Goal: Information Seeking & Learning: Check status

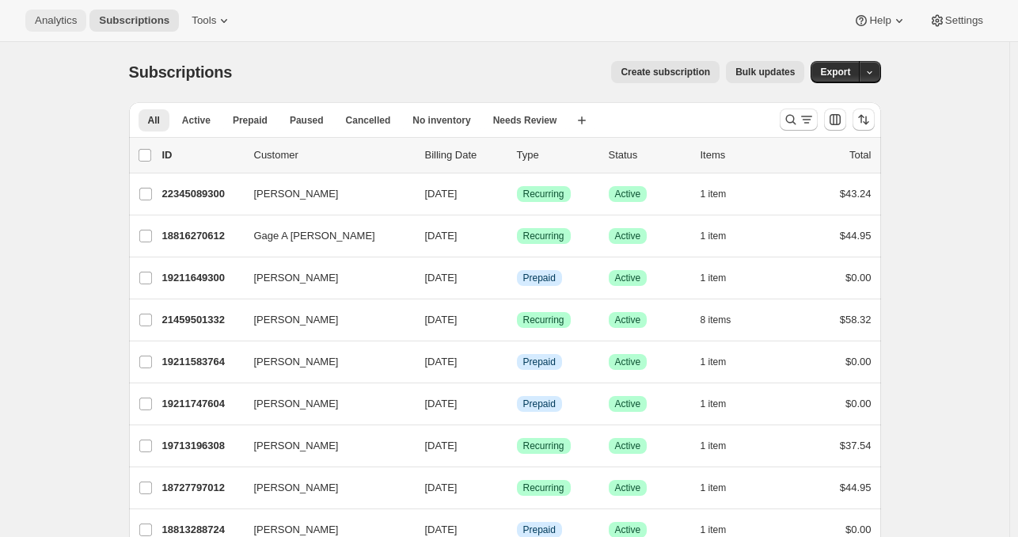
click at [51, 17] on span "Analytics" at bounding box center [56, 20] width 42 height 13
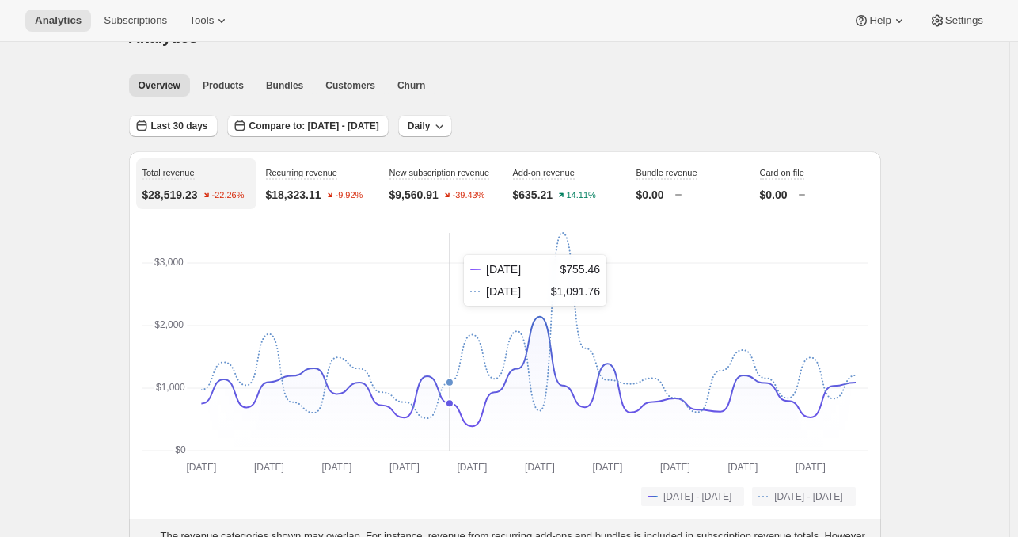
scroll to position [36, 0]
click at [169, 119] on span "Last 30 days" at bounding box center [179, 124] width 57 height 13
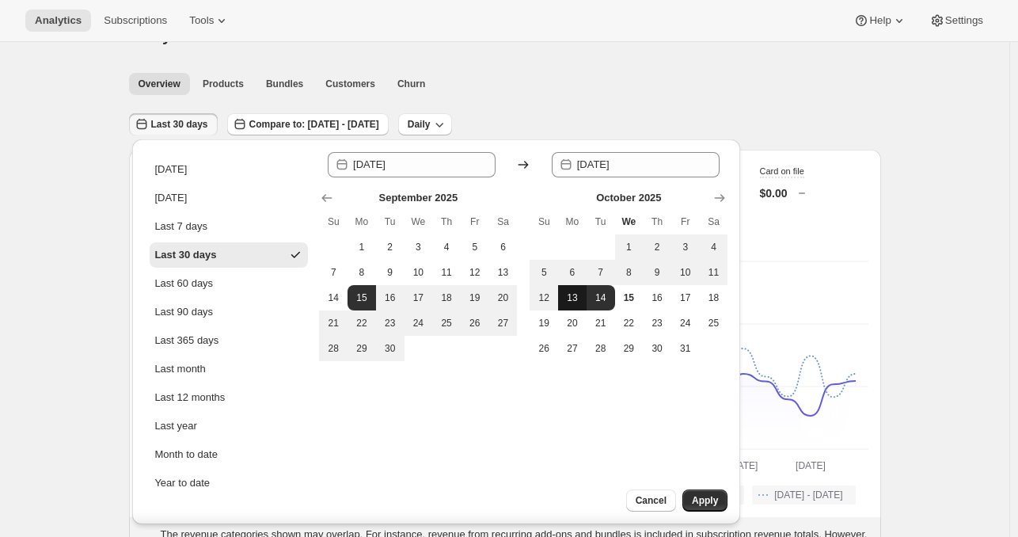
click at [567, 299] on span "13" at bounding box center [573, 297] width 16 height 13
type input "[DATE]"
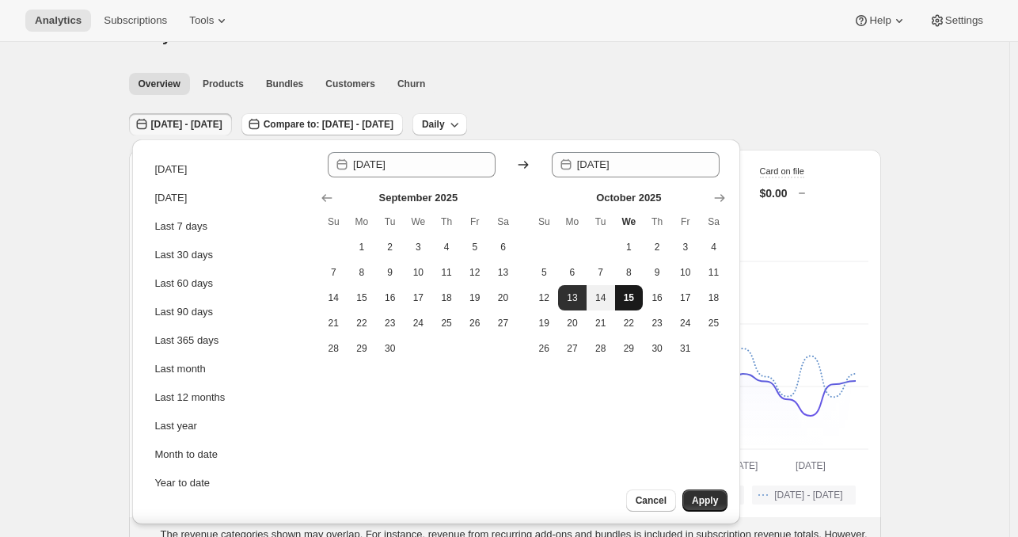
click at [629, 305] on button "15" at bounding box center [629, 297] width 29 height 25
type input "[DATE]"
click at [703, 493] on button "Apply" at bounding box center [705, 500] width 45 height 22
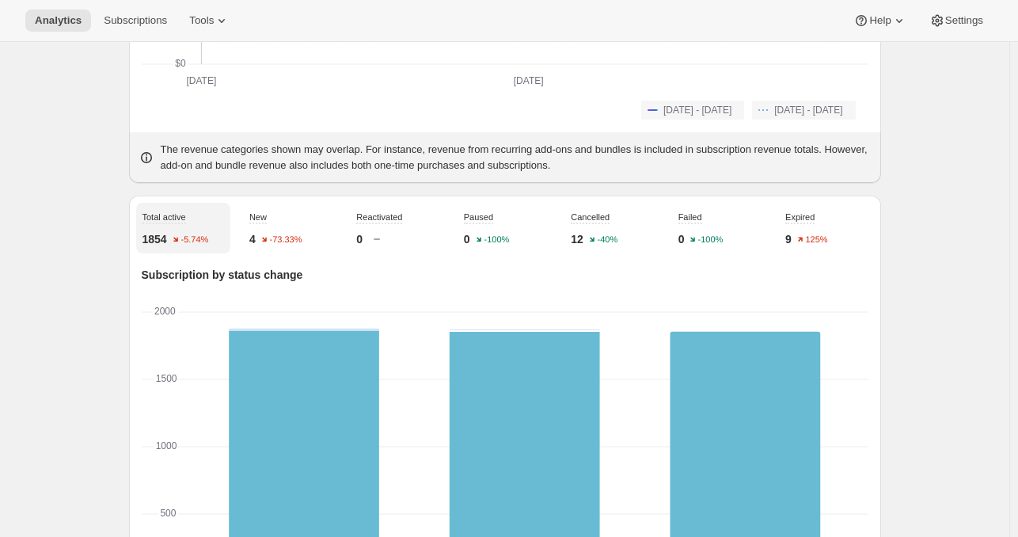
scroll to position [51, 0]
